Goal: Task Accomplishment & Management: Use online tool/utility

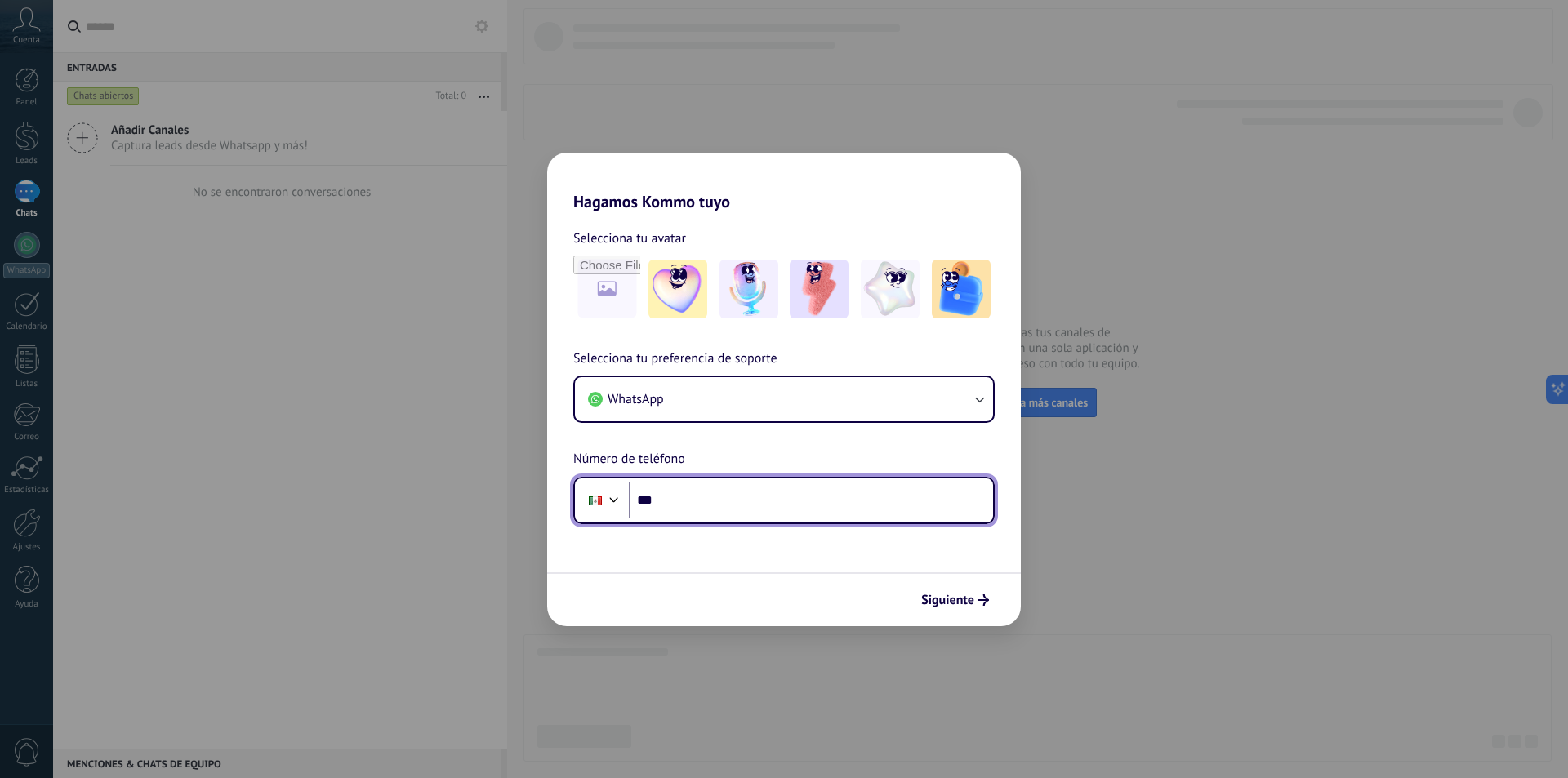
click at [693, 506] on input "***" at bounding box center [810, 500] width 364 height 38
type input "**********"
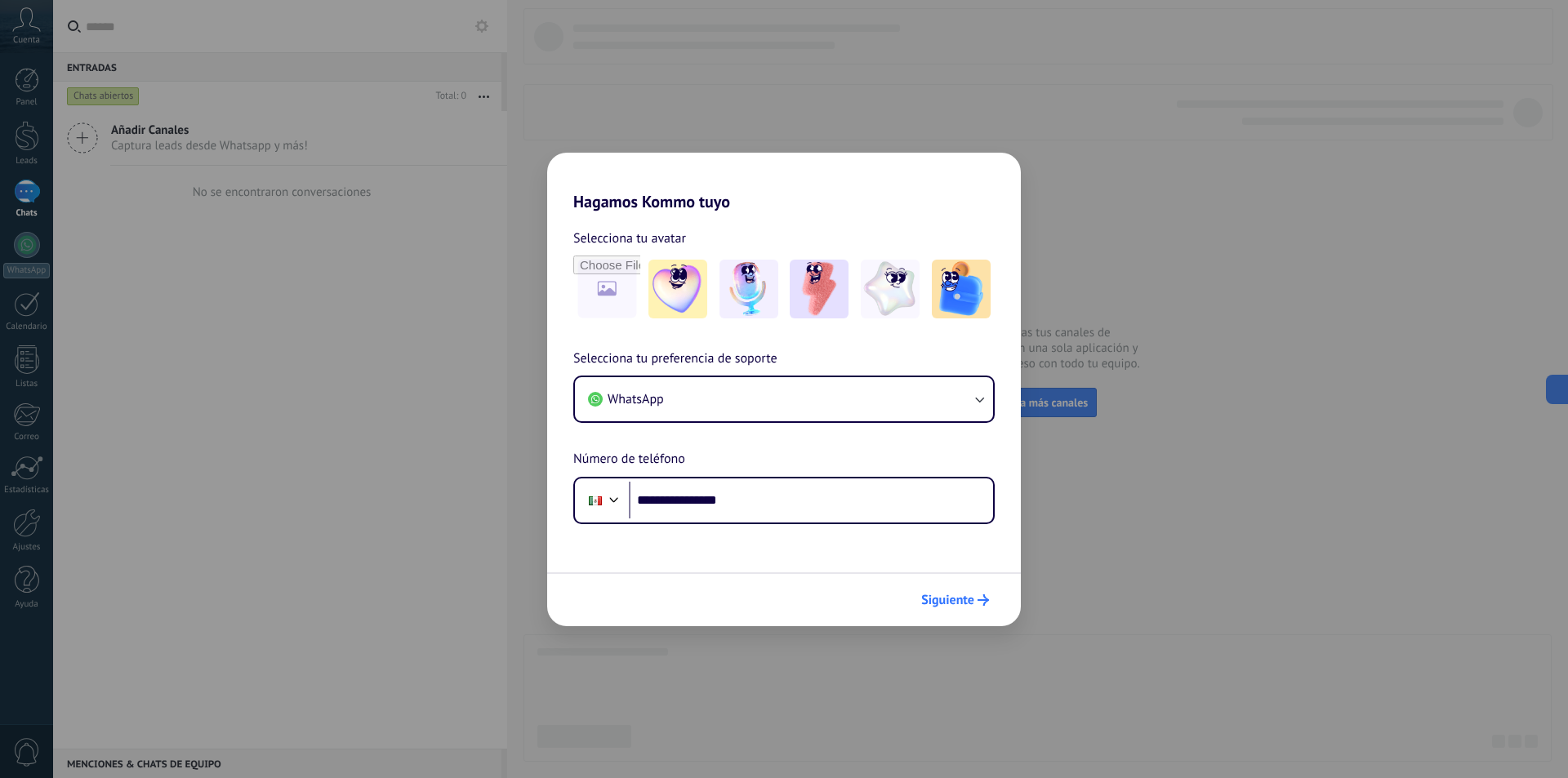
click at [954, 613] on button "Siguiente" at bounding box center [955, 600] width 83 height 28
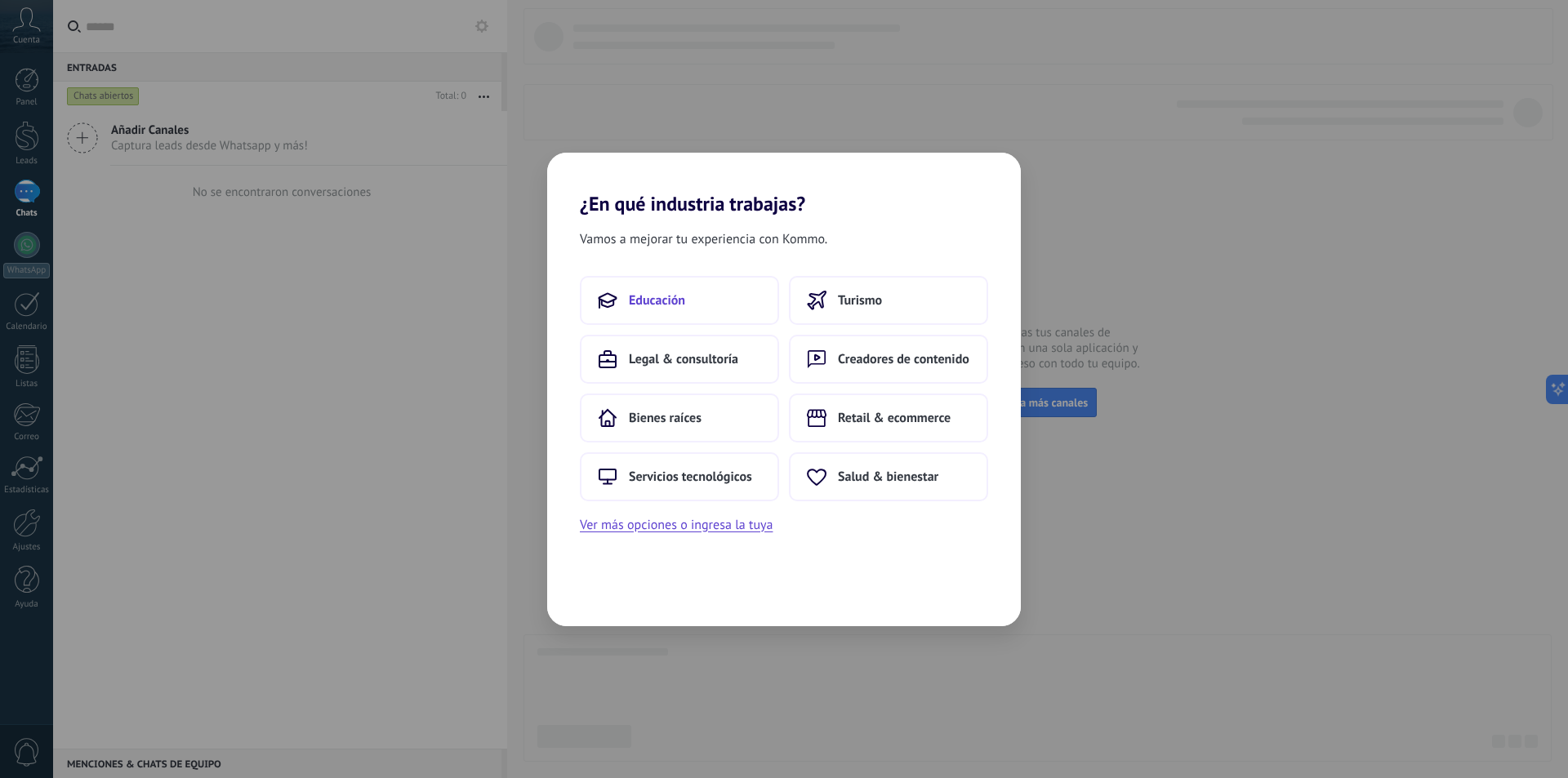
click at [706, 298] on button "Educación" at bounding box center [679, 299] width 199 height 49
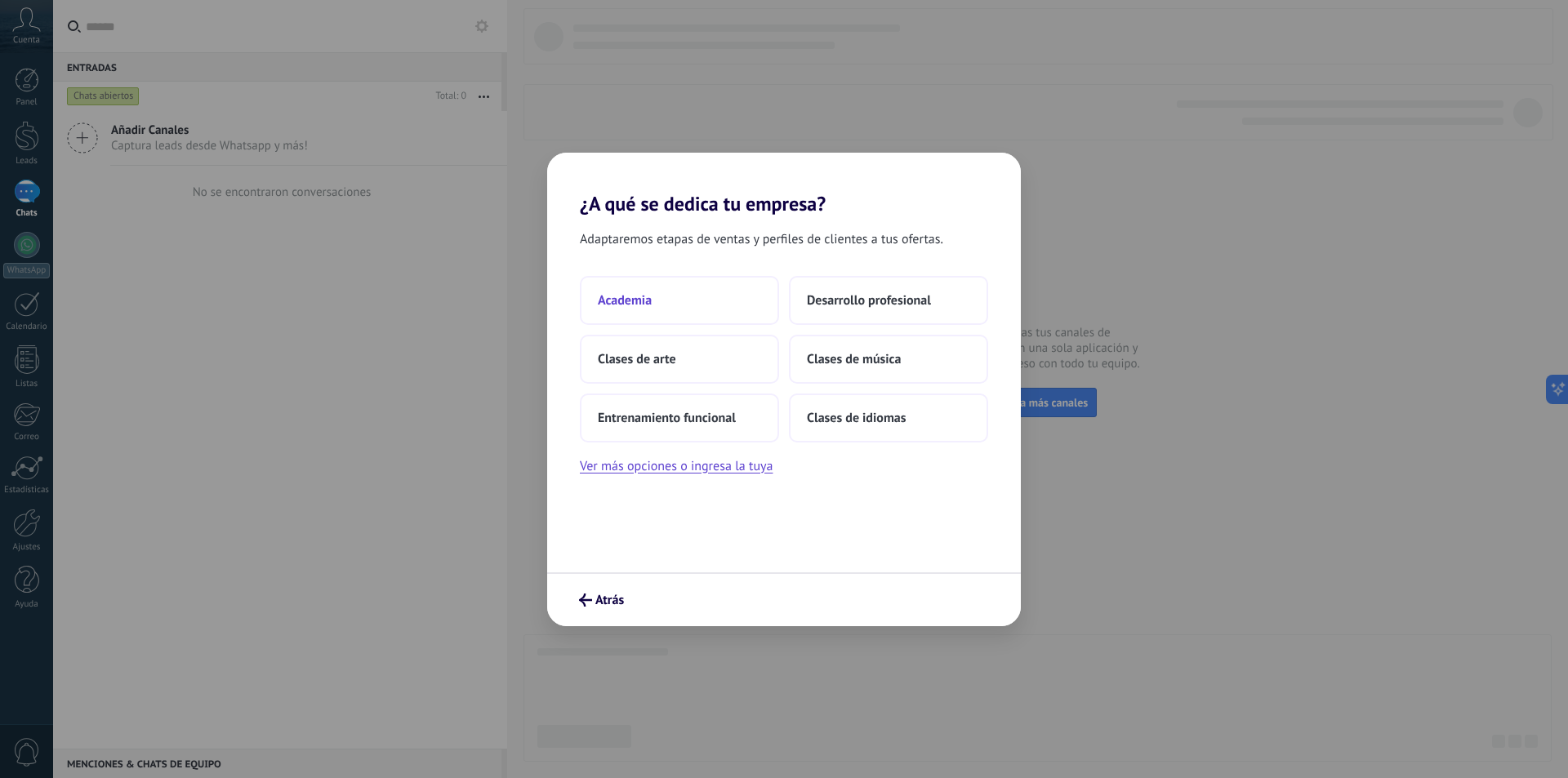
click at [751, 305] on button "Academia" at bounding box center [679, 299] width 199 height 49
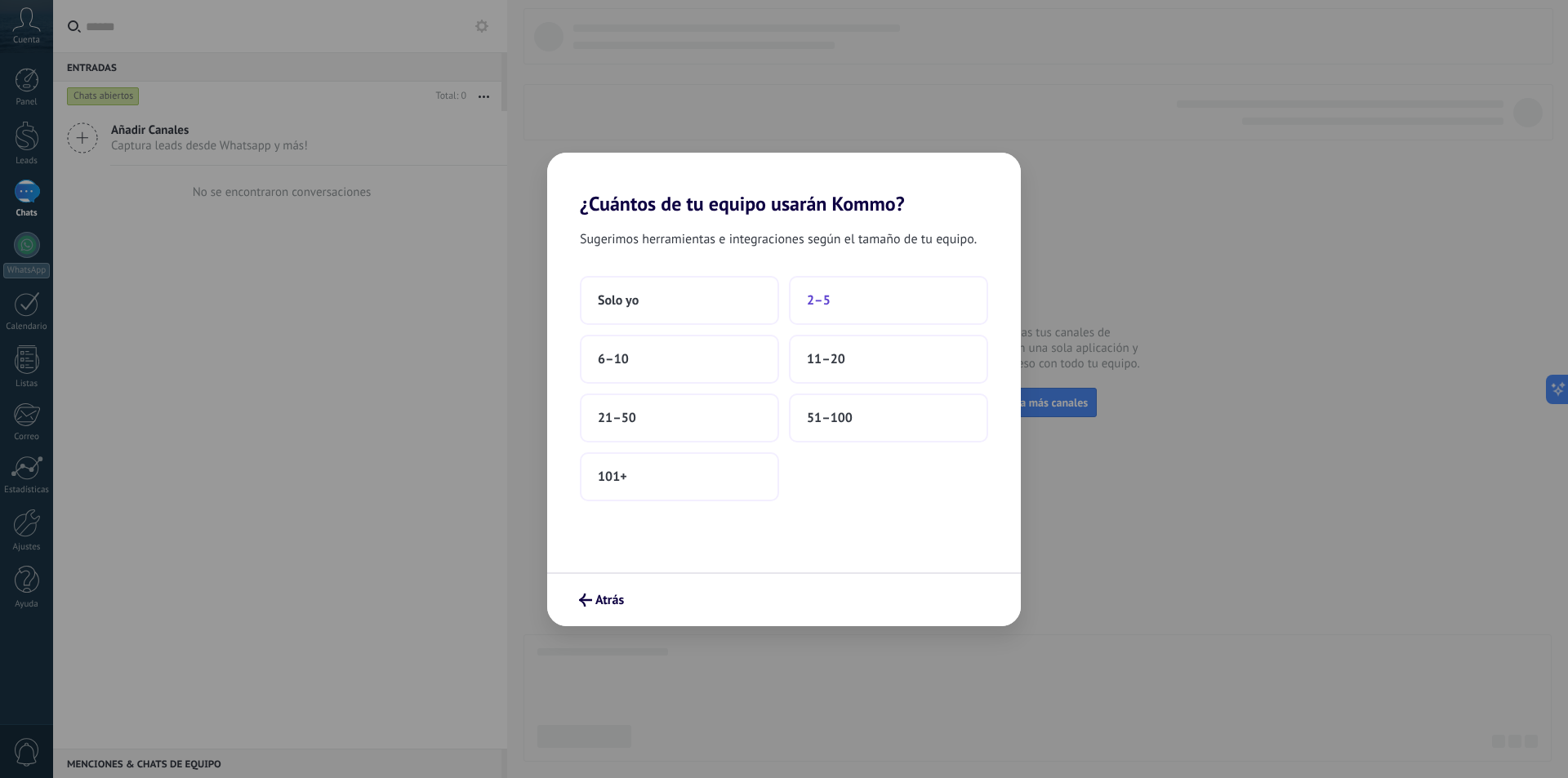
click at [840, 307] on button "2–5" at bounding box center [888, 299] width 199 height 49
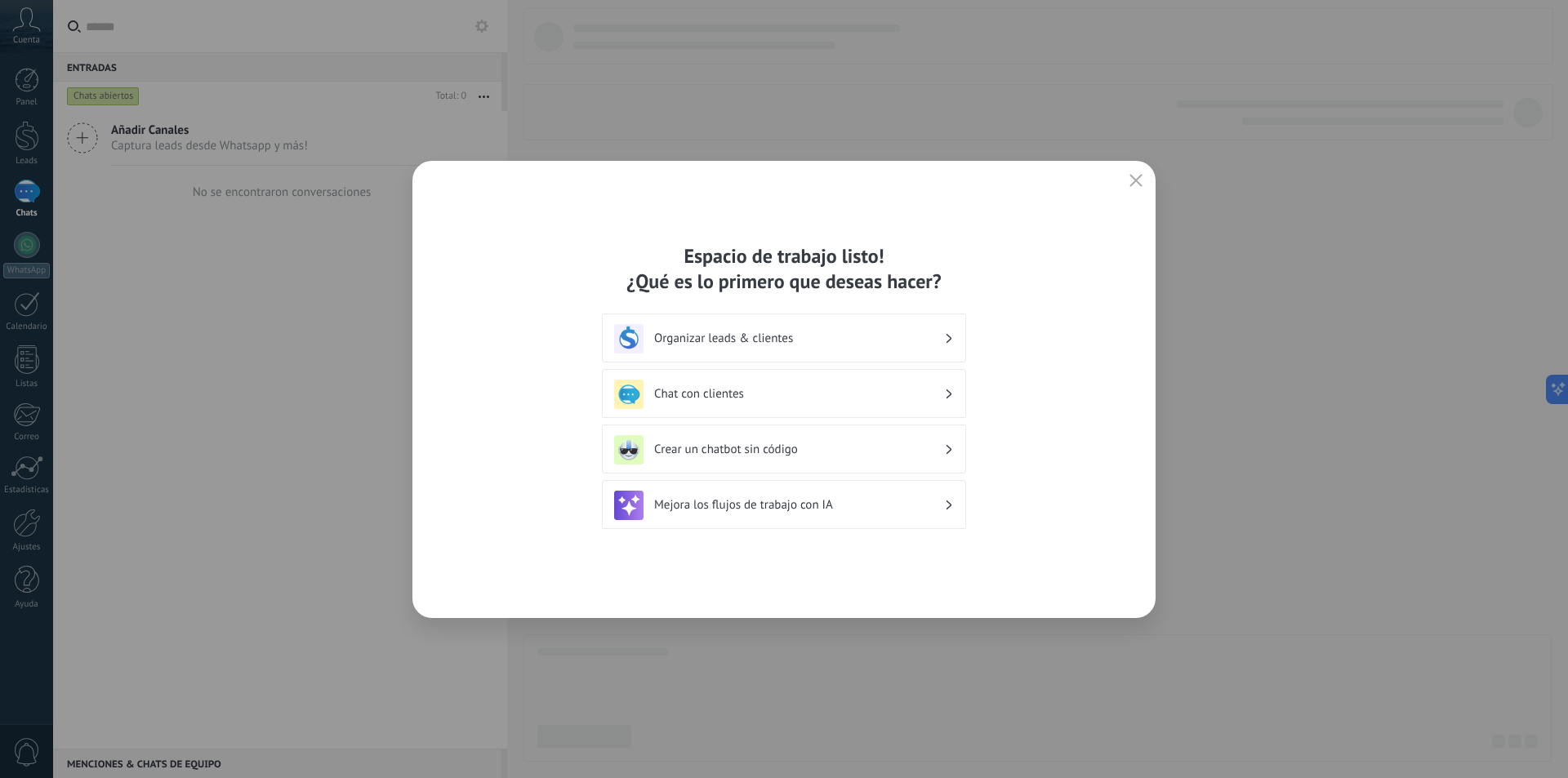
click at [828, 344] on h3 "Organizar leads & clientes" at bounding box center [799, 338] width 290 height 16
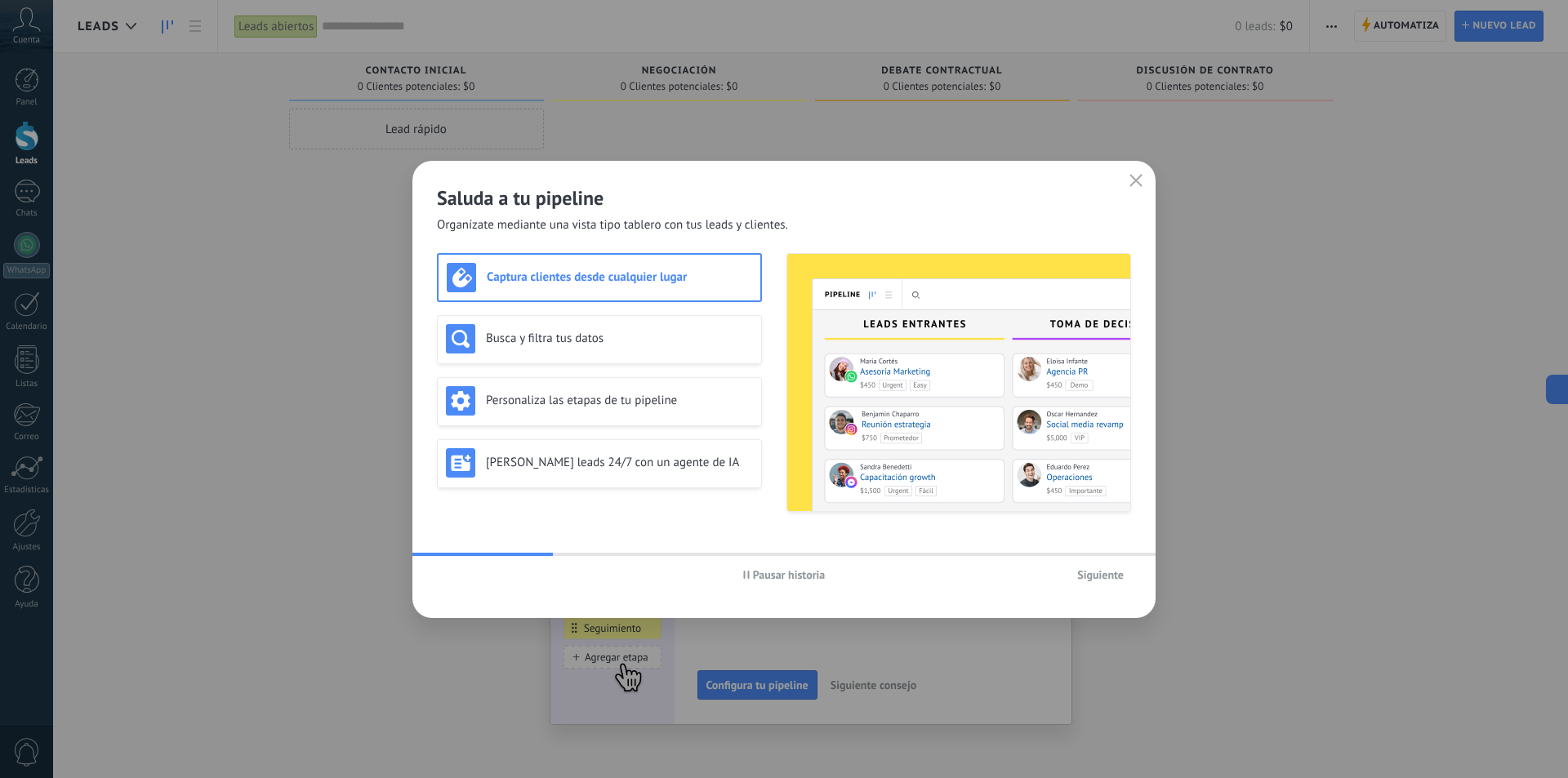
click at [1142, 189] on button "button" at bounding box center [1135, 181] width 21 height 23
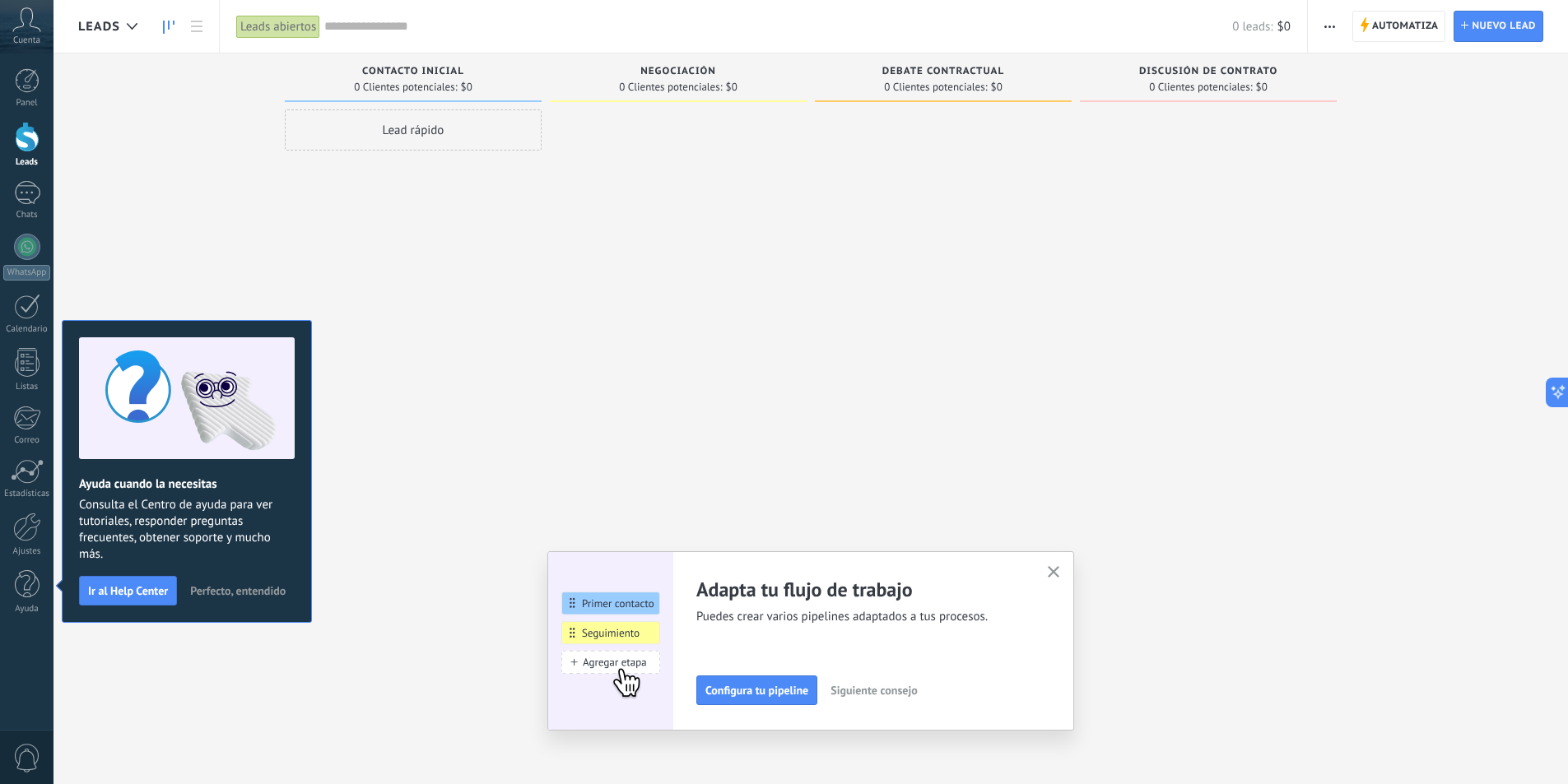
click at [1060, 581] on button "button" at bounding box center [1054, 573] width 20 height 22
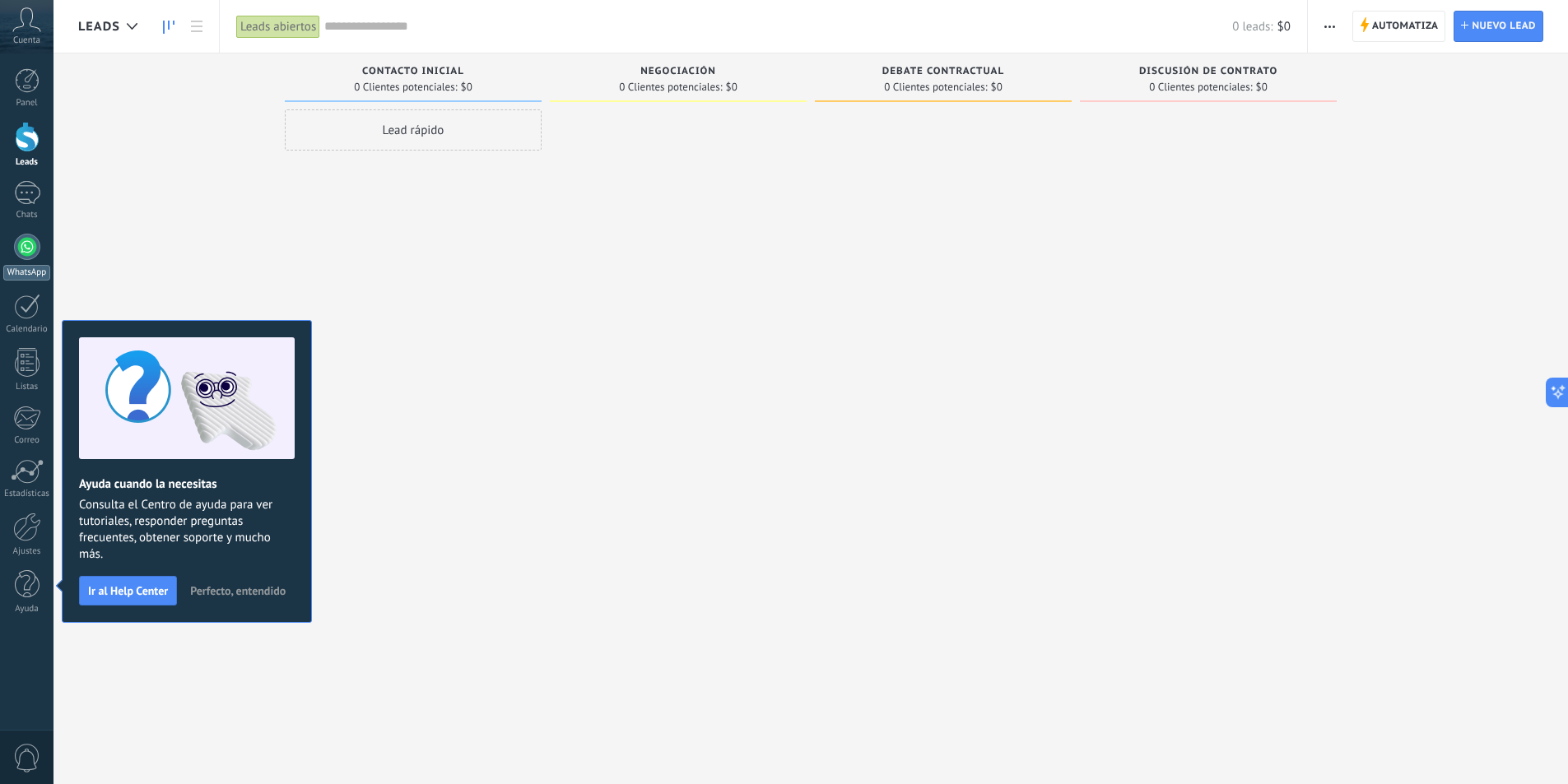
click at [31, 255] on div at bounding box center [27, 246] width 26 height 26
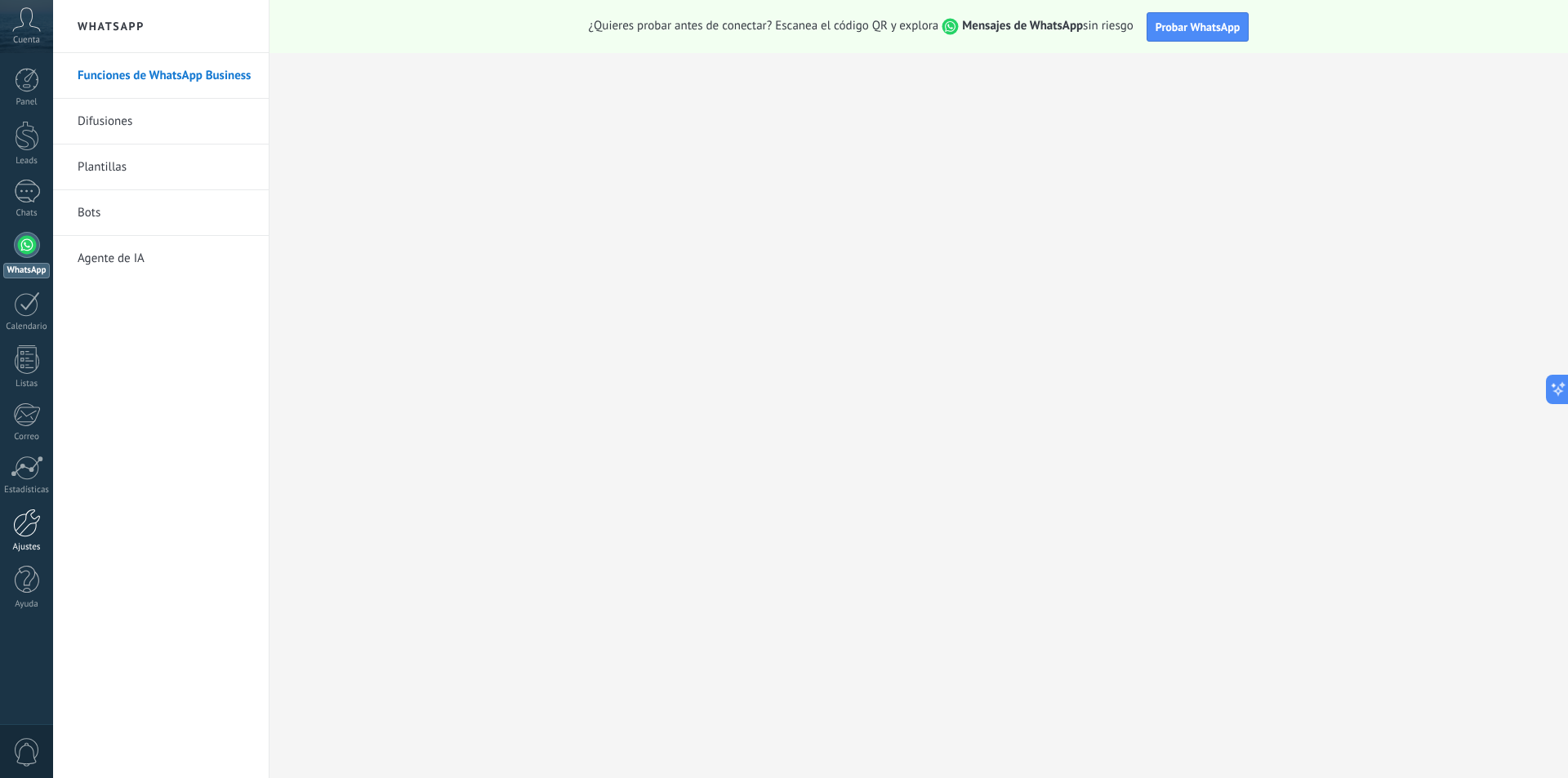
click at [20, 538] on link "Ajustes" at bounding box center [27, 531] width 53 height 44
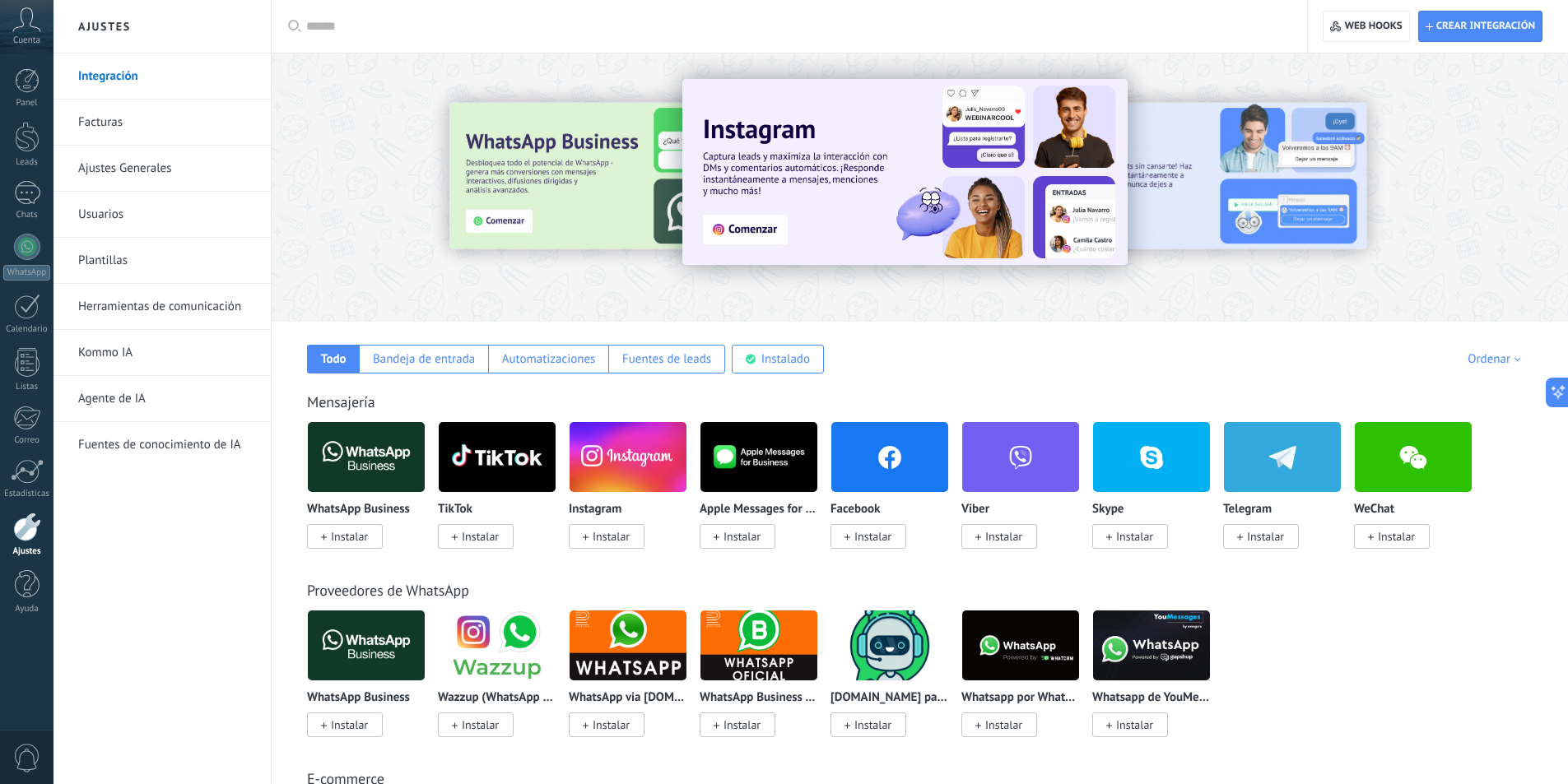
click at [444, 27] on input "text" at bounding box center [796, 27] width 978 height 18
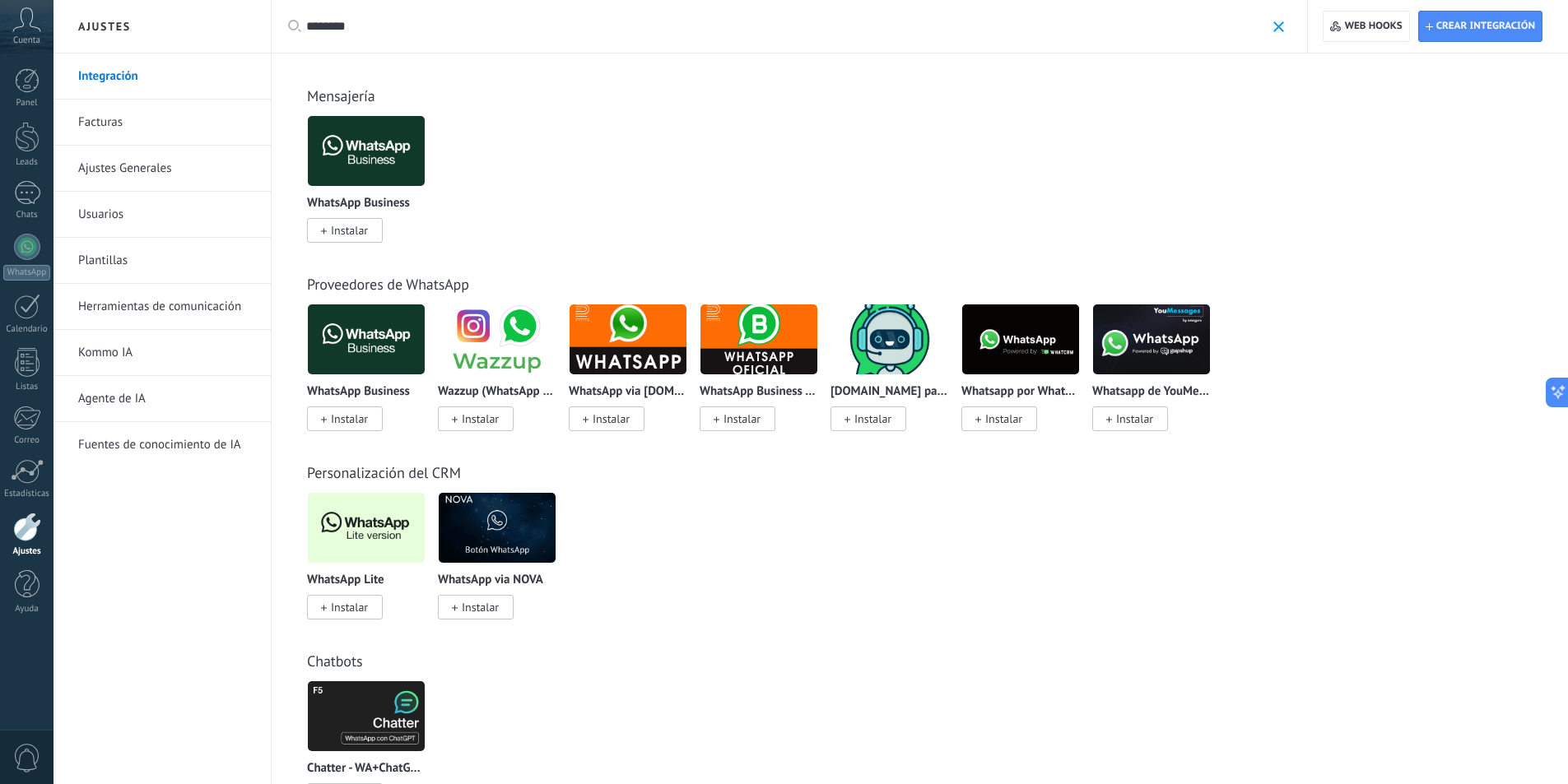
type input "********"
click at [354, 607] on span "Instalar" at bounding box center [349, 607] width 37 height 15
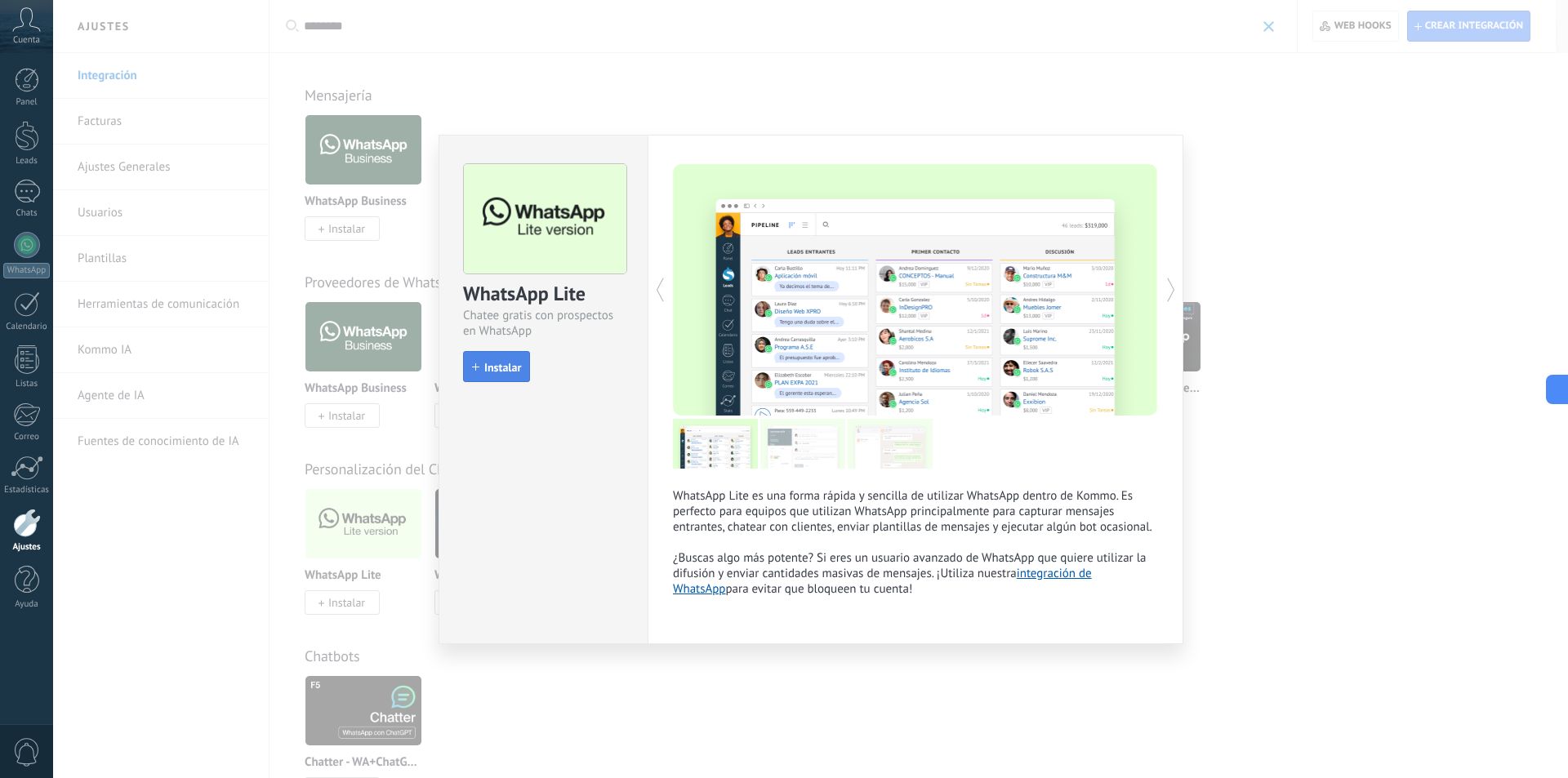
click at [490, 367] on span "Instalar" at bounding box center [502, 367] width 37 height 11
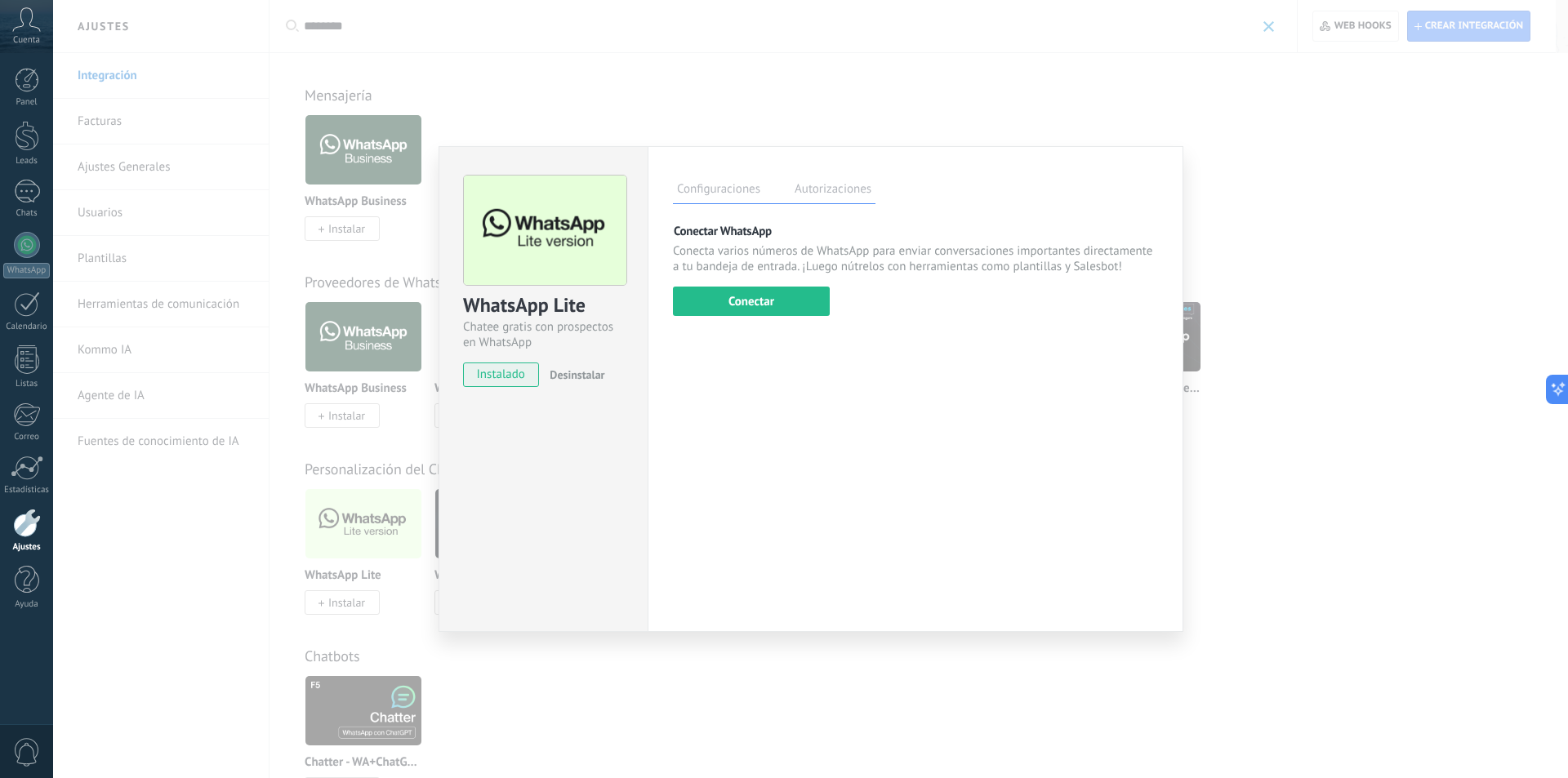
click at [783, 298] on button "Conectar" at bounding box center [750, 301] width 157 height 29
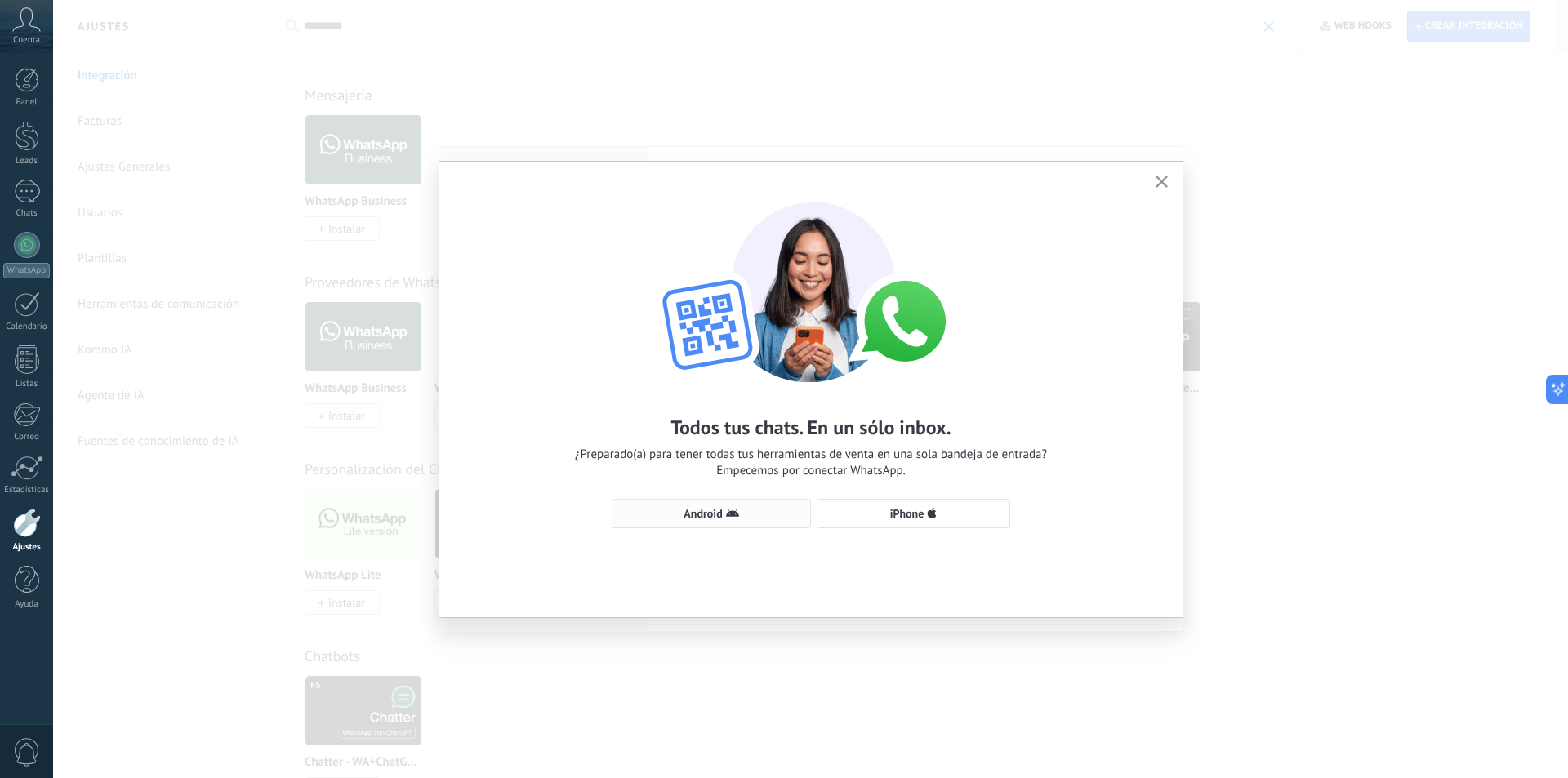
click at [779, 523] on button "Android" at bounding box center [711, 513] width 199 height 29
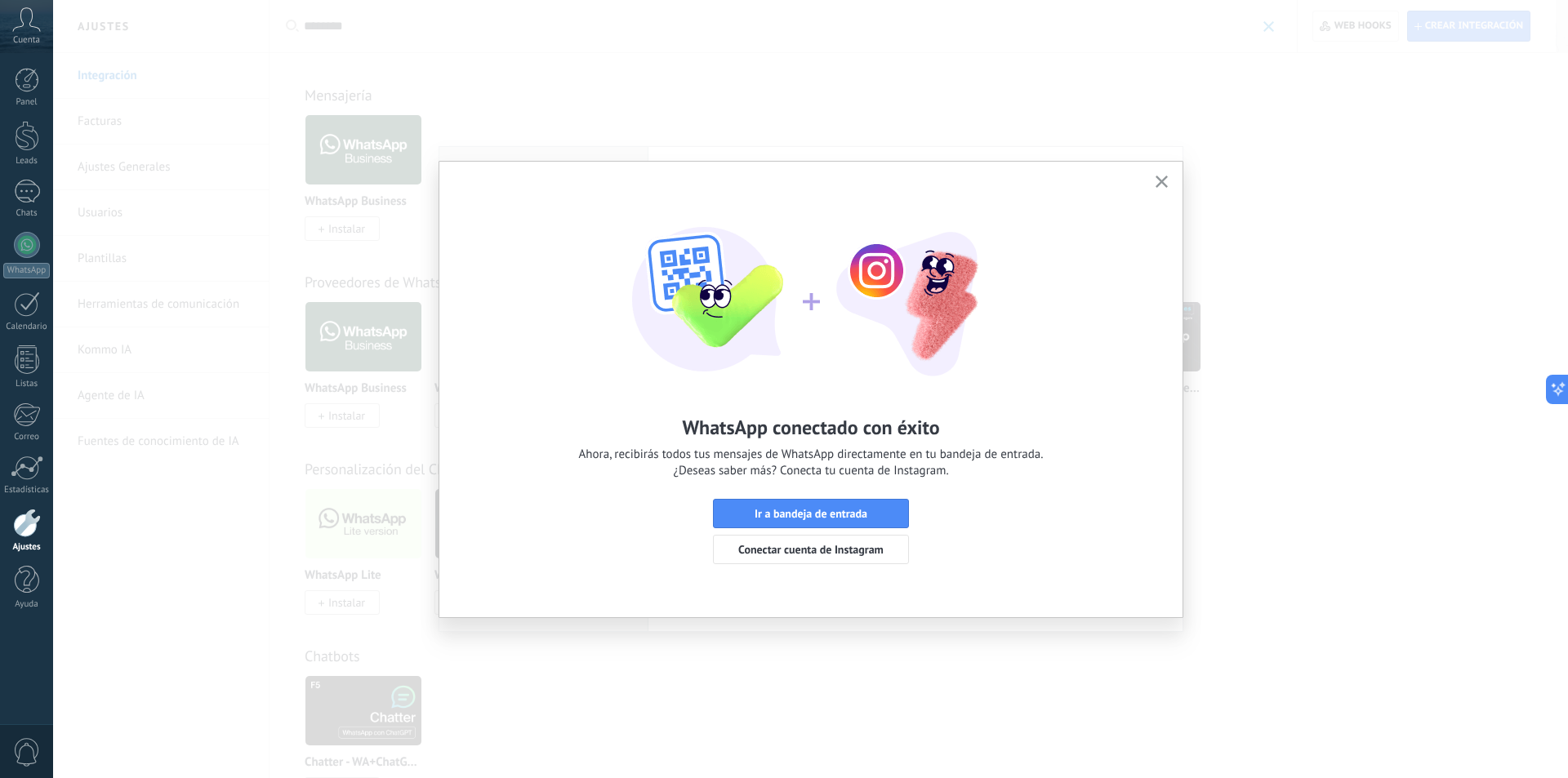
click at [779, 523] on button "Ir a bandeja de entrada" at bounding box center [810, 513] width 196 height 29
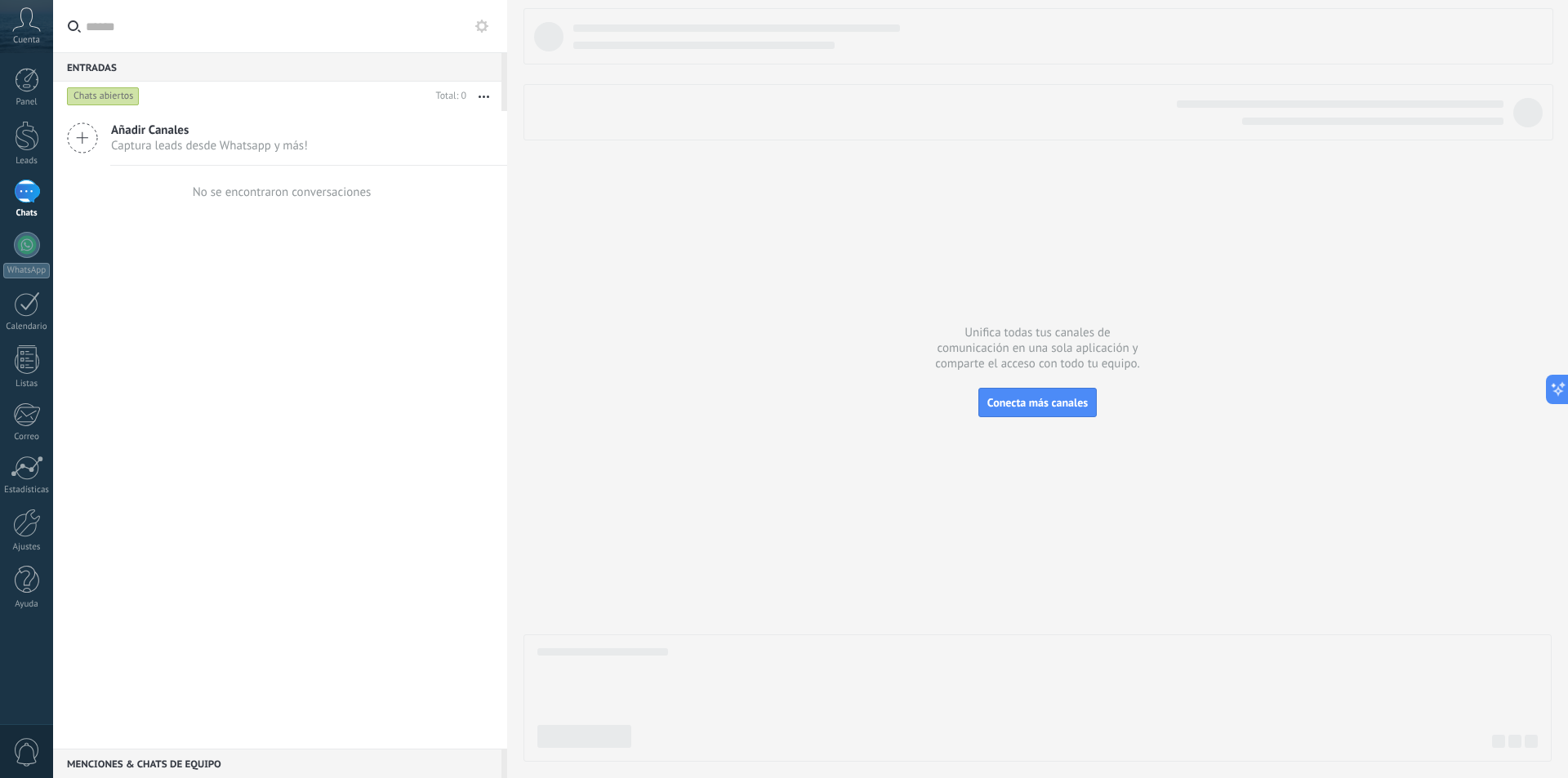
click at [18, 25] on icon at bounding box center [26, 19] width 28 height 25
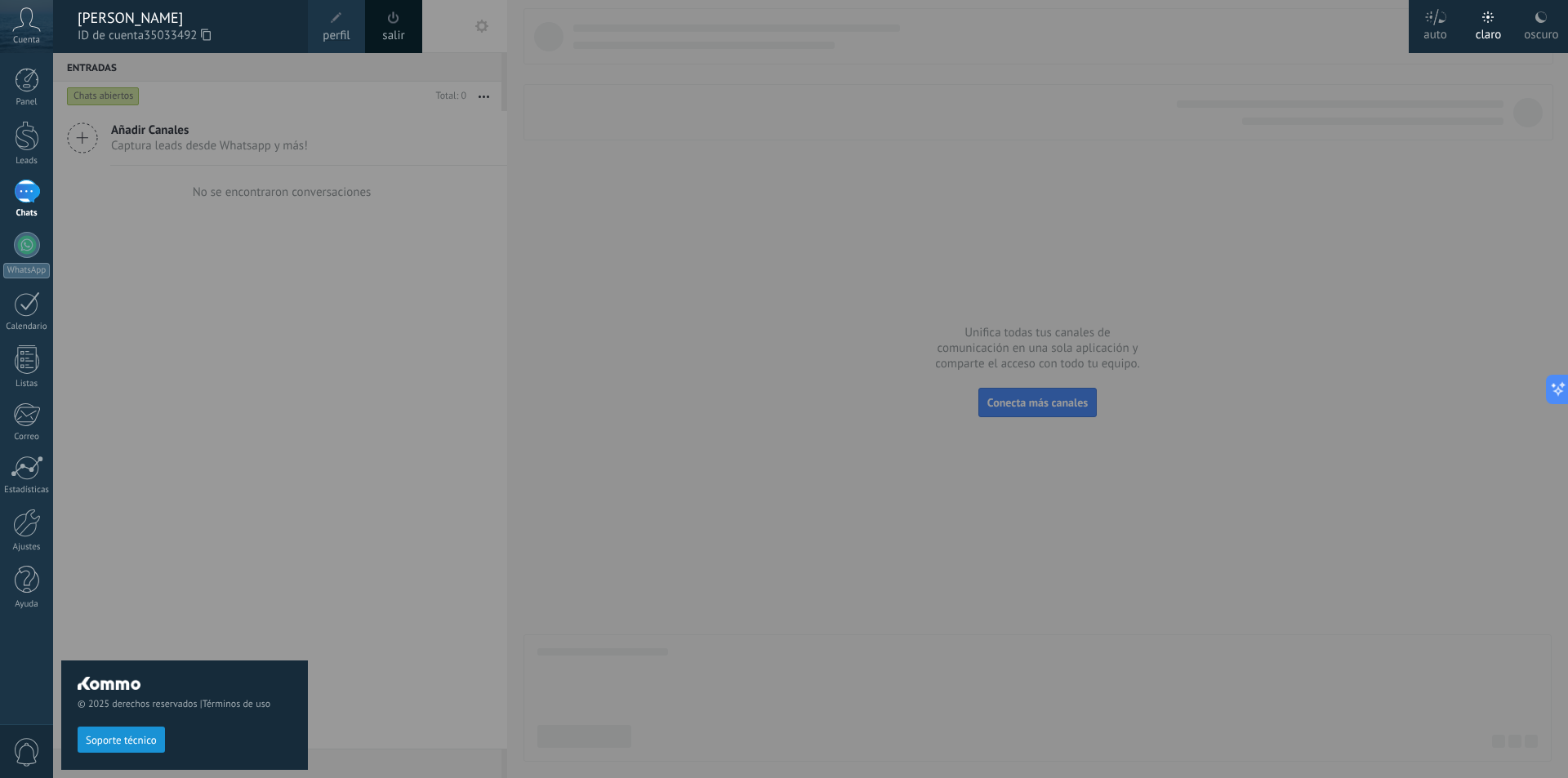
click at [389, 38] on link "salir" at bounding box center [393, 36] width 22 height 18
